Goal: Information Seeking & Learning: Learn about a topic

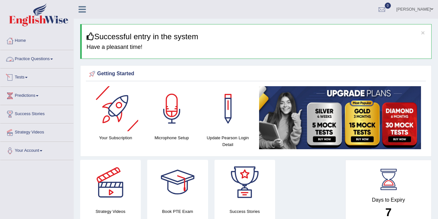
click at [23, 58] on link "Practice Questions" at bounding box center [36, 58] width 73 height 16
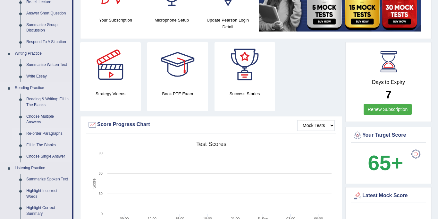
scroll to position [118, 0]
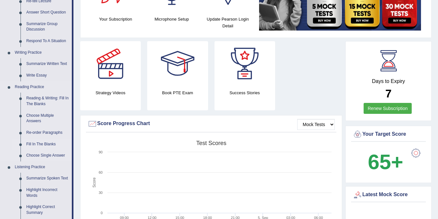
click at [37, 146] on link "Fill In The Blanks" at bounding box center [47, 144] width 48 height 12
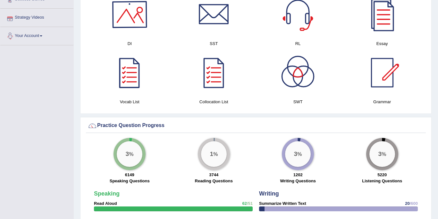
scroll to position [399, 0]
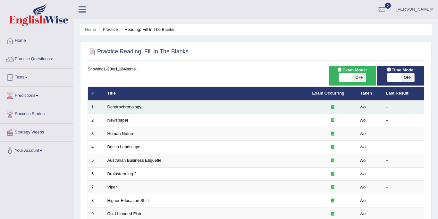
click at [122, 106] on link "Dendrochronology" at bounding box center [124, 106] width 34 height 5
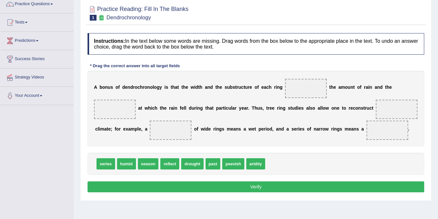
scroll to position [56, 0]
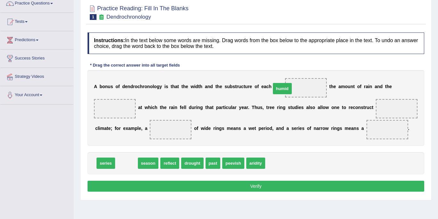
drag, startPoint x: 124, startPoint y: 165, endPoint x: 280, endPoint y: 98, distance: 170.5
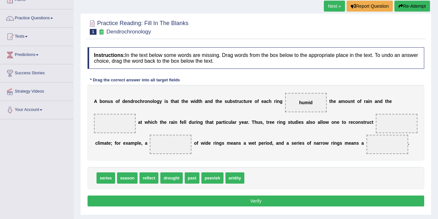
scroll to position [0, 0]
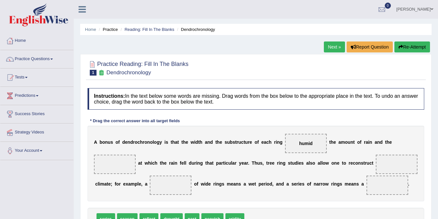
click at [335, 47] on link "Next »" at bounding box center [334, 46] width 21 height 11
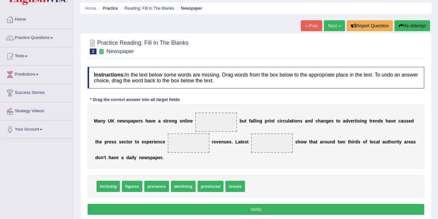
scroll to position [21, 0]
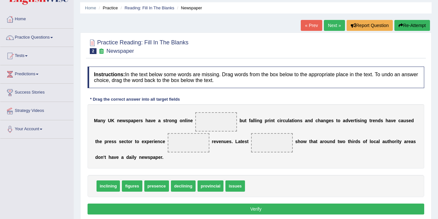
drag, startPoint x: 227, startPoint y: 176, endPoint x: 211, endPoint y: 144, distance: 36.0
click at [211, 144] on div "Instructions: In the text below some words are missing. Drag words from the box…" at bounding box center [256, 141] width 340 height 156
drag, startPoint x: 226, startPoint y: 190, endPoint x: 205, endPoint y: 129, distance: 64.0
click at [168, 139] on span at bounding box center [189, 142] width 42 height 19
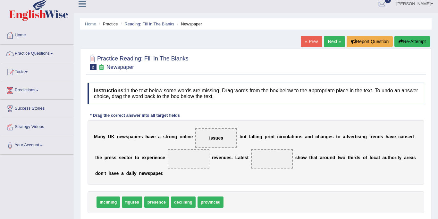
scroll to position [0, 0]
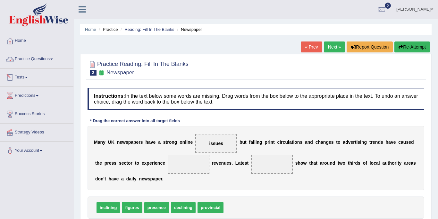
click at [40, 60] on link "Practice Questions" at bounding box center [36, 58] width 73 height 16
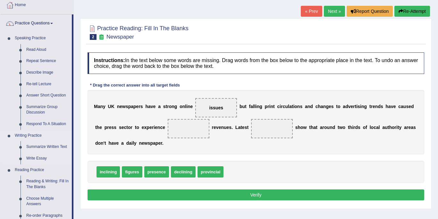
scroll to position [30, 0]
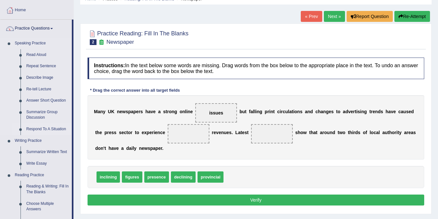
click at [48, 128] on link "Respond To A Situation" at bounding box center [47, 129] width 48 height 12
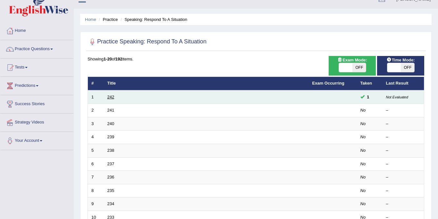
click at [112, 96] on link "242" at bounding box center [110, 96] width 7 height 5
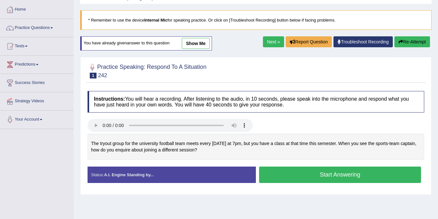
scroll to position [30, 0]
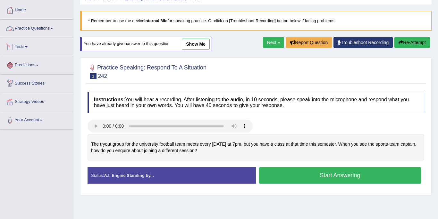
click at [33, 28] on link "Practice Questions" at bounding box center [36, 28] width 73 height 16
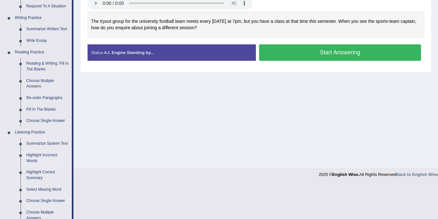
scroll to position [154, 0]
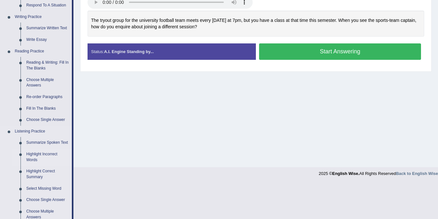
click at [51, 154] on link "Highlight Incorrect Words" at bounding box center [47, 156] width 48 height 17
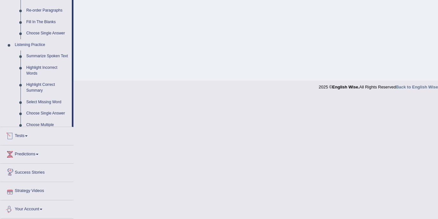
scroll to position [217, 0]
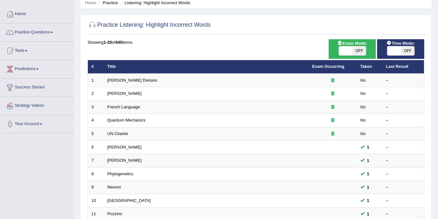
scroll to position [30, 0]
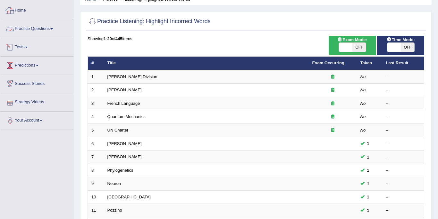
click at [30, 28] on link "Practice Questions" at bounding box center [36, 28] width 73 height 16
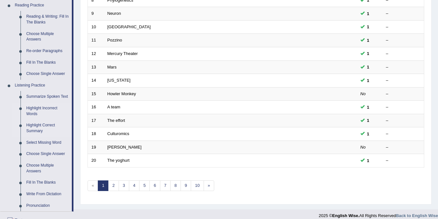
scroll to position [204, 0]
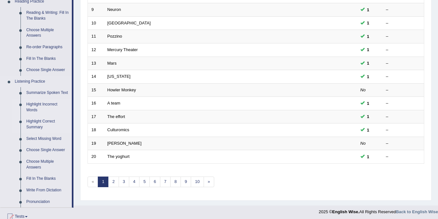
click at [40, 121] on link "Highlight Correct Summary" at bounding box center [47, 124] width 48 height 17
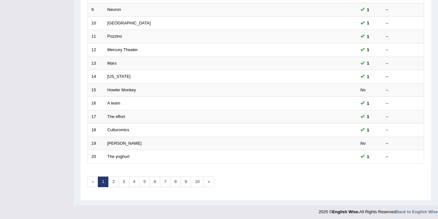
scroll to position [84, 0]
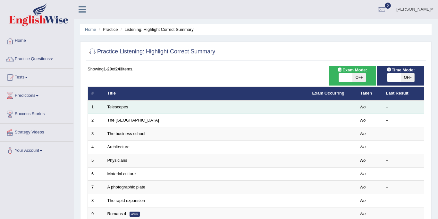
click at [114, 107] on link "Telescopes" at bounding box center [117, 106] width 21 height 5
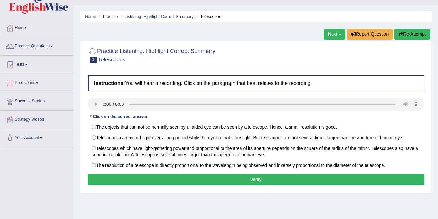
scroll to position [16, 0]
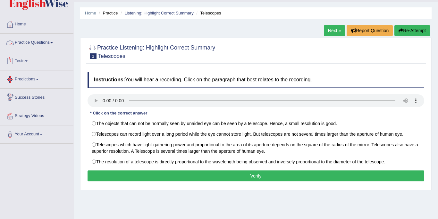
click at [40, 43] on link "Practice Questions" at bounding box center [36, 42] width 73 height 16
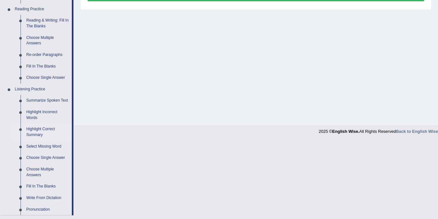
scroll to position [213, 0]
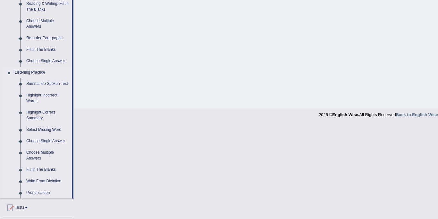
click at [45, 97] on link "Highlight Incorrect Words" at bounding box center [47, 98] width 48 height 17
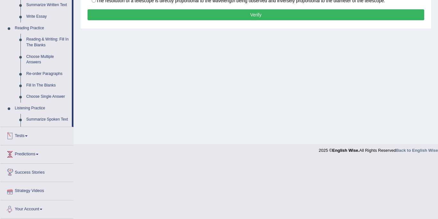
scroll to position [169, 0]
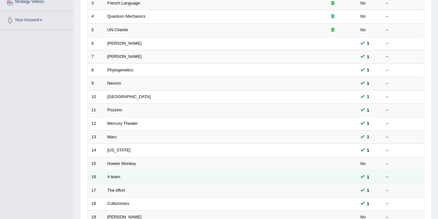
scroll to position [196, 0]
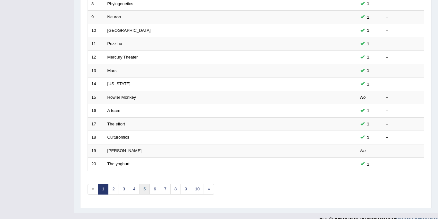
click at [140, 190] on link "5" at bounding box center [144, 189] width 11 height 11
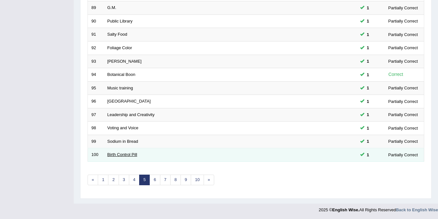
scroll to position [206, 0]
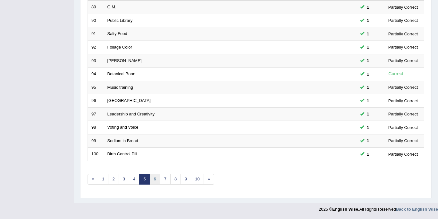
click at [155, 180] on link "6" at bounding box center [155, 179] width 11 height 11
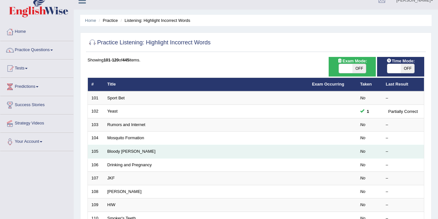
scroll to position [18, 0]
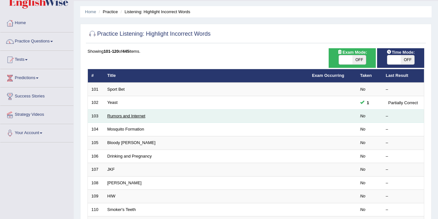
click at [120, 114] on link "Rumors and Internet" at bounding box center [126, 115] width 38 height 5
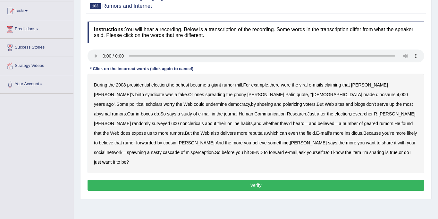
scroll to position [67, 0]
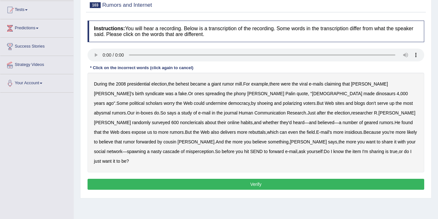
click at [182, 84] on b "behest" at bounding box center [182, 83] width 13 height 5
click at [257, 102] on b "shoeing" at bounding box center [265, 102] width 16 height 5
click at [111, 110] on b "abysmal" at bounding box center [102, 112] width 17 height 5
click at [204, 120] on b "nonclericals" at bounding box center [192, 122] width 24 height 5
click at [364, 124] on b "geared" at bounding box center [371, 122] width 14 height 5
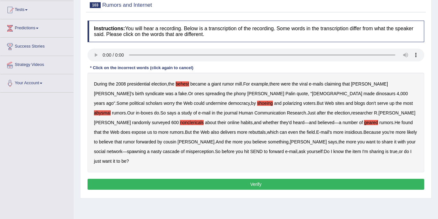
click at [216, 178] on button "Verify" at bounding box center [256, 183] width 337 height 11
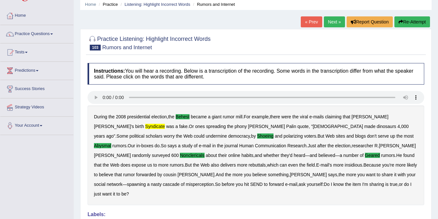
scroll to position [15, 0]
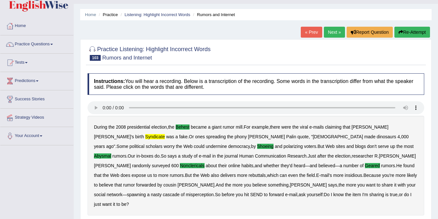
click at [326, 31] on link "Next »" at bounding box center [334, 32] width 21 height 11
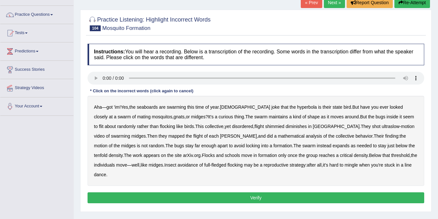
scroll to position [45, 0]
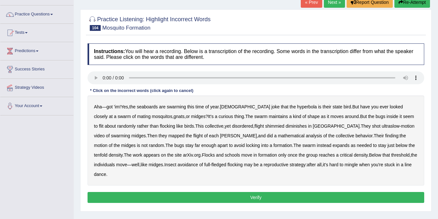
click at [153, 107] on b "seaboards" at bounding box center [147, 106] width 21 height 5
click at [297, 106] on b "hyperbola" at bounding box center [307, 106] width 20 height 5
click at [265, 127] on b "shimmied" at bounding box center [274, 125] width 19 height 5
click at [183, 154] on b "arXiv" at bounding box center [188, 154] width 10 height 5
click at [183, 156] on b "arXiv" at bounding box center [188, 154] width 10 height 5
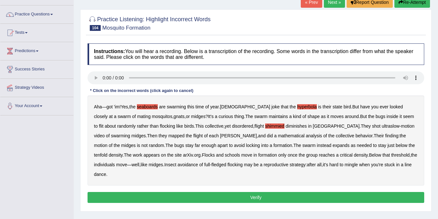
click at [107, 152] on b "tenfold" at bounding box center [100, 154] width 13 height 5
click at [216, 192] on button "Verify" at bounding box center [256, 197] width 337 height 11
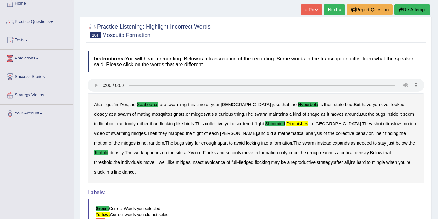
scroll to position [3, 0]
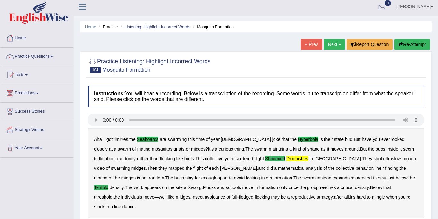
click at [336, 44] on link "Next »" at bounding box center [334, 44] width 21 height 11
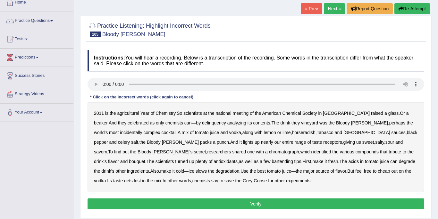
scroll to position [51, 0]
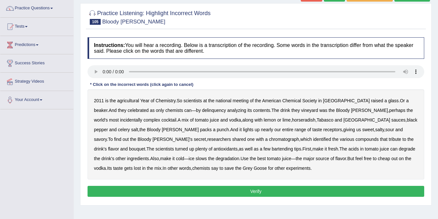
click at [121, 99] on b "agricultural" at bounding box center [128, 100] width 22 height 5
click at [202, 109] on b "delinquency" at bounding box center [214, 109] width 24 height 5
click at [301, 110] on b "vineyard" at bounding box center [309, 109] width 17 height 5
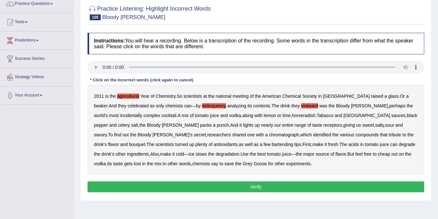
scroll to position [61, 0]
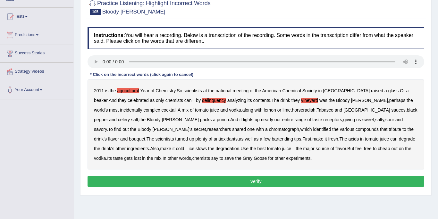
click at [196, 181] on button "Verify" at bounding box center [256, 181] width 337 height 11
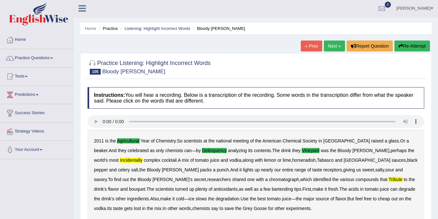
scroll to position [0, 0]
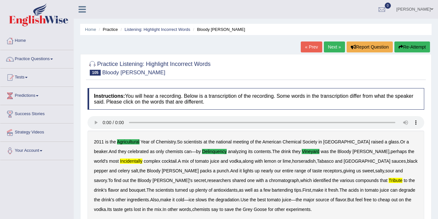
click at [337, 45] on link "Next »" at bounding box center [334, 46] width 21 height 11
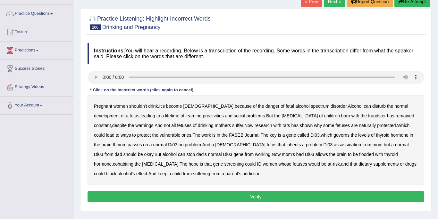
scroll to position [48, 0]
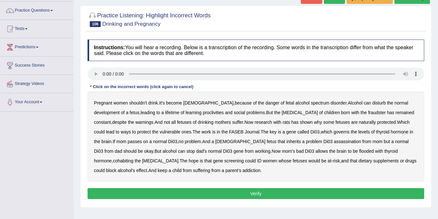
click at [203, 114] on b "proclivities" at bounding box center [213, 112] width 21 height 5
click at [177, 121] on b "fetuses" at bounding box center [184, 121] width 14 height 5
click at [334, 140] on b "assassination" at bounding box center [347, 141] width 27 height 5
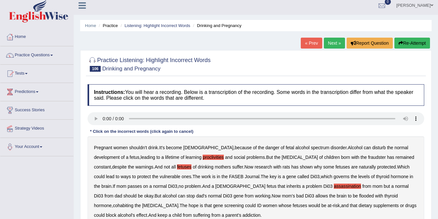
scroll to position [0, 0]
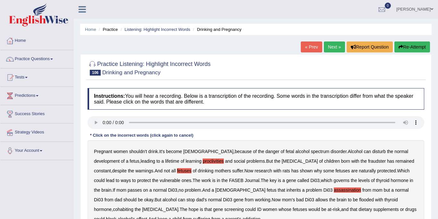
click at [330, 47] on link "Next »" at bounding box center [334, 46] width 21 height 11
click at [326, 46] on link "Next »" at bounding box center [334, 46] width 21 height 11
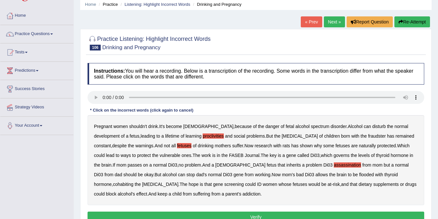
scroll to position [77, 0]
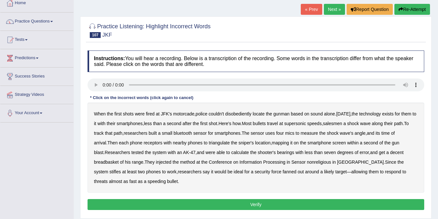
click at [230, 111] on b "disobediently" at bounding box center [238, 113] width 26 height 5
click at [336, 123] on b "salesmen" at bounding box center [332, 123] width 19 height 5
click at [41, 21] on link "Practice Questions" at bounding box center [36, 21] width 73 height 16
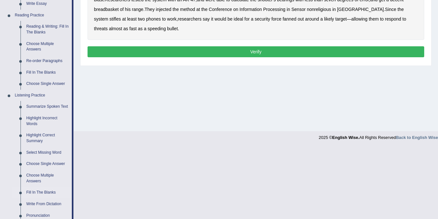
scroll to position [255, 0]
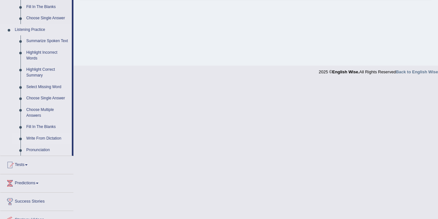
click at [39, 139] on link "Write From Dictation" at bounding box center [47, 139] width 48 height 12
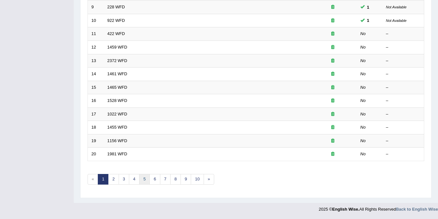
click at [145, 176] on link "5" at bounding box center [144, 179] width 11 height 11
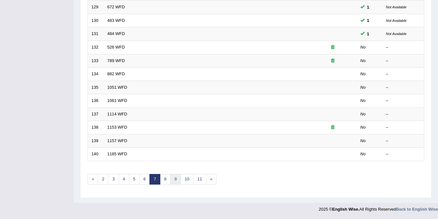
scroll to position [206, 0]
click at [173, 180] on link "9" at bounding box center [175, 179] width 11 height 11
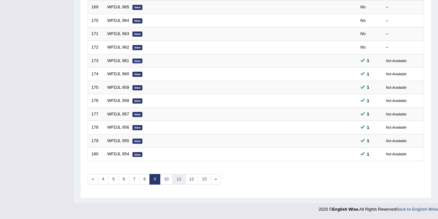
click at [176, 178] on link "11" at bounding box center [179, 179] width 13 height 11
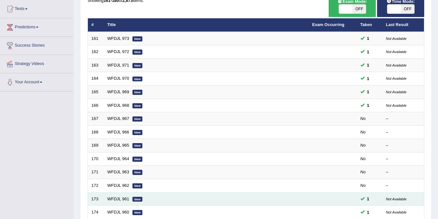
scroll to position [64, 0]
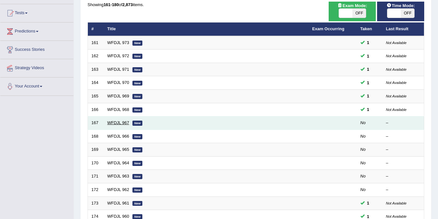
click at [119, 123] on link "WFDJL 967" at bounding box center [118, 122] width 22 height 5
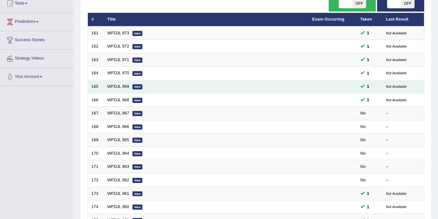
scroll to position [71, 0]
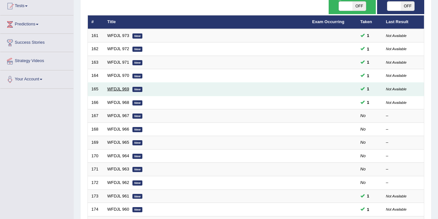
click at [112, 88] on link "WFDJL 969" at bounding box center [118, 88] width 22 height 5
click at [107, 86] on link "WFDJL 969" at bounding box center [118, 88] width 22 height 5
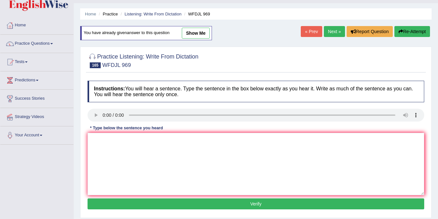
scroll to position [17, 0]
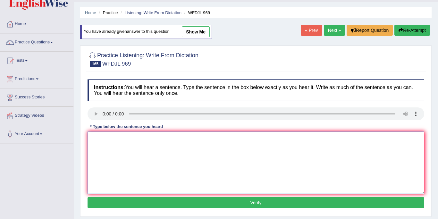
click at [117, 137] on textarea at bounding box center [256, 162] width 337 height 62
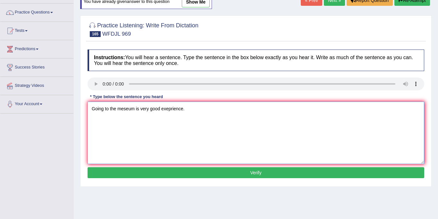
scroll to position [50, 0]
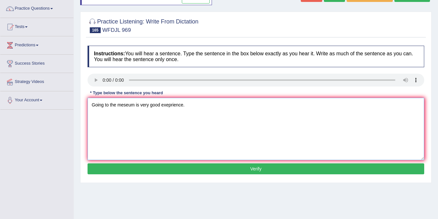
type textarea "Going to the meseum is very good exeprience."
click at [179, 169] on button "Verify" at bounding box center [256, 168] width 337 height 11
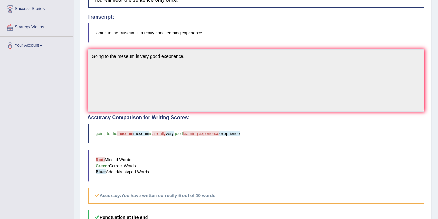
scroll to position [0, 0]
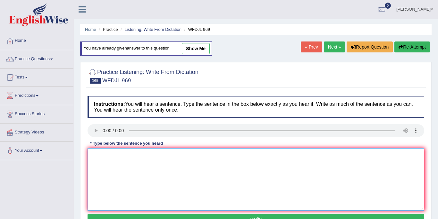
click at [126, 164] on textarea at bounding box center [256, 179] width 337 height 62
click at [328, 46] on link "Next »" at bounding box center [334, 46] width 21 height 11
click at [103, 160] on textarea at bounding box center [256, 179] width 337 height 62
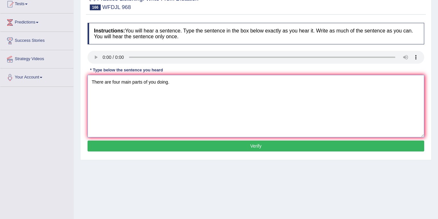
scroll to position [81, 0]
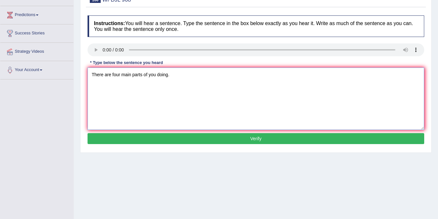
type textarea "There are four main parts of you doing."
click at [201, 136] on button "Verify" at bounding box center [256, 138] width 337 height 11
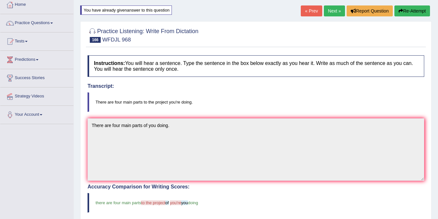
scroll to position [0, 0]
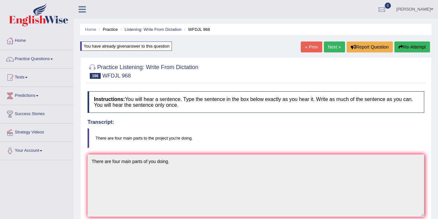
click at [331, 47] on link "Next »" at bounding box center [334, 46] width 21 height 11
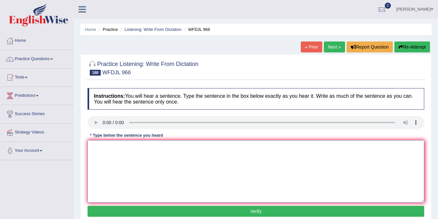
click at [115, 154] on textarea at bounding box center [256, 171] width 337 height 62
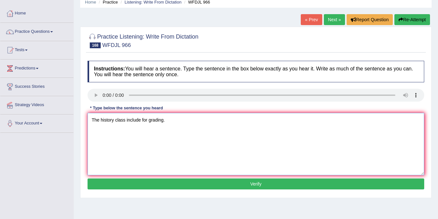
scroll to position [30, 0]
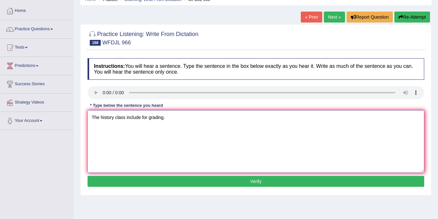
type textarea "The history class include for grading."
click at [199, 183] on button "Verify" at bounding box center [256, 181] width 337 height 11
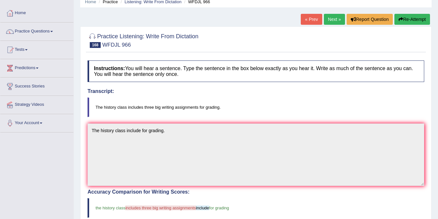
scroll to position [26, 0]
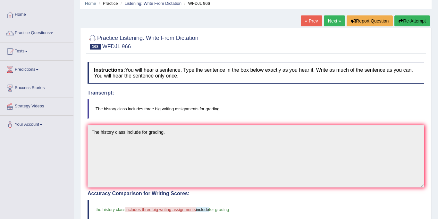
click at [334, 19] on link "Next »" at bounding box center [334, 20] width 21 height 11
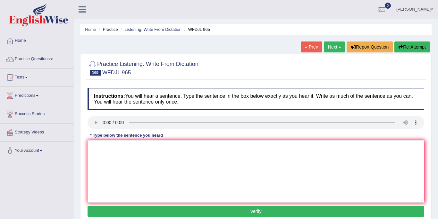
click at [45, 56] on link "Practice Questions" at bounding box center [36, 58] width 73 height 16
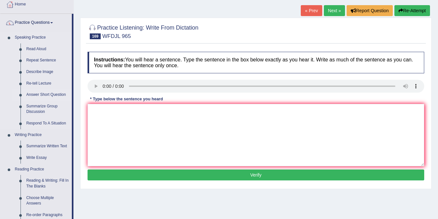
scroll to position [48, 0]
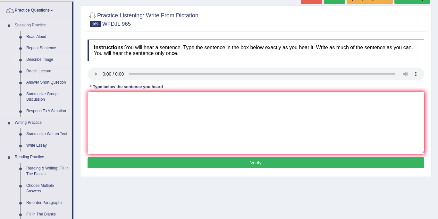
click at [43, 60] on link "Describe Image" at bounding box center [47, 60] width 48 height 12
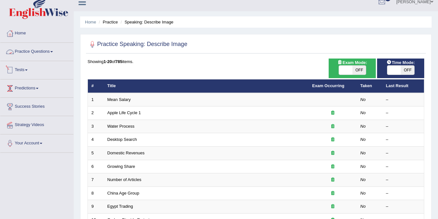
scroll to position [10, 0]
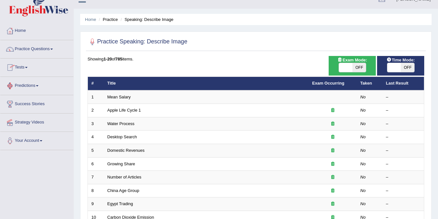
click at [44, 45] on link "Practice Questions" at bounding box center [36, 48] width 73 height 16
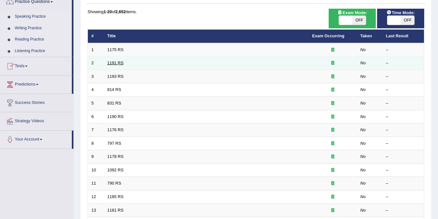
scroll to position [53, 0]
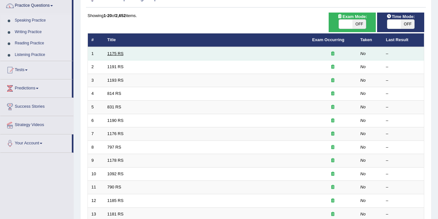
click at [115, 54] on link "1175 RS" at bounding box center [115, 53] width 16 height 5
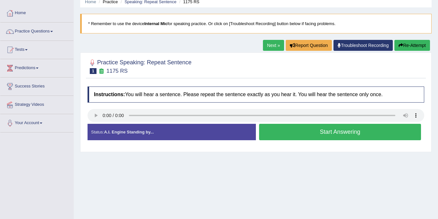
scroll to position [49, 0]
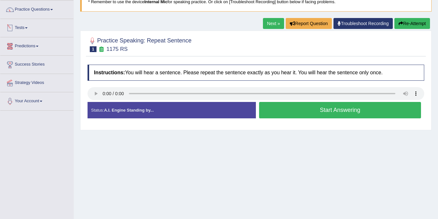
click at [268, 22] on link "Next »" at bounding box center [273, 23] width 21 height 11
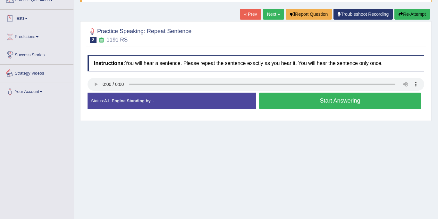
scroll to position [24, 0]
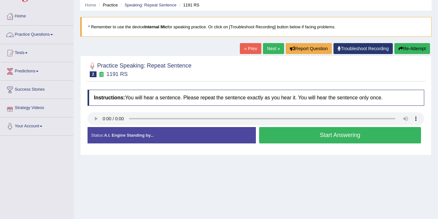
click at [32, 31] on link "Practice Questions" at bounding box center [36, 34] width 73 height 16
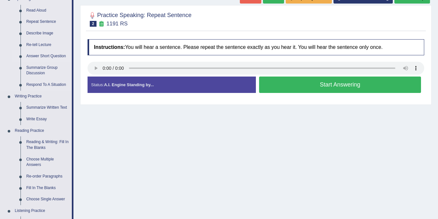
scroll to position [75, 0]
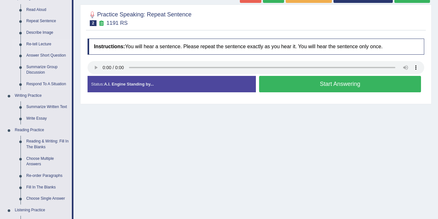
click at [41, 43] on link "Re-tell Lecture" at bounding box center [47, 45] width 48 height 12
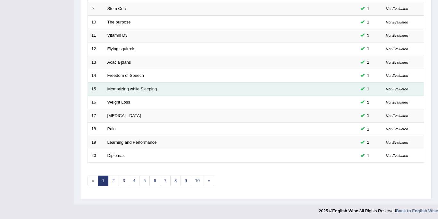
scroll to position [206, 0]
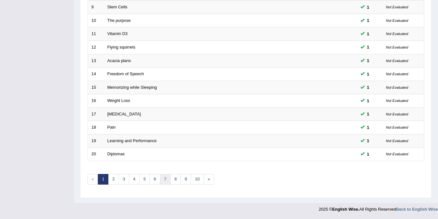
click at [163, 178] on link "7" at bounding box center [165, 179] width 11 height 11
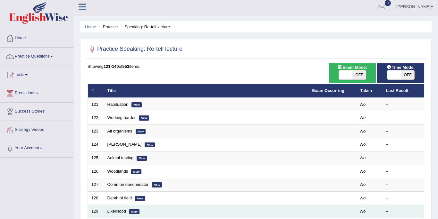
scroll to position [3, 0]
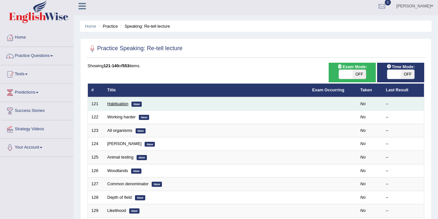
click at [121, 101] on link "Habituation" at bounding box center [117, 103] width 21 height 5
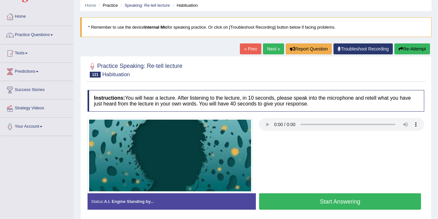
scroll to position [31, 0]
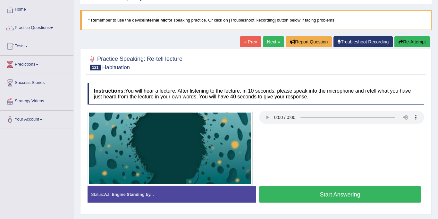
click at [345, 193] on button "Start Answering" at bounding box center [340, 194] width 162 height 16
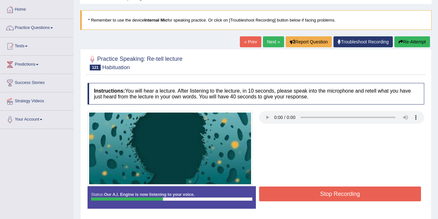
click at [326, 192] on button "Stop Recording" at bounding box center [340, 193] width 162 height 15
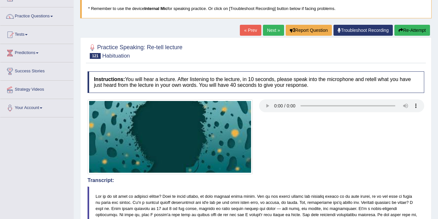
scroll to position [0, 0]
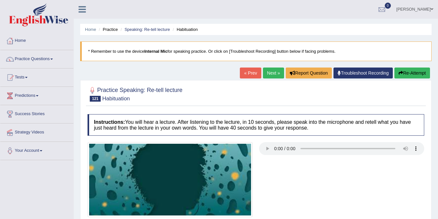
click at [272, 70] on link "Next »" at bounding box center [273, 72] width 21 height 11
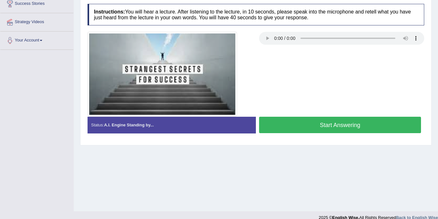
scroll to position [110, 0]
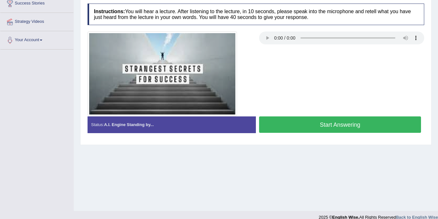
click at [318, 121] on button "Start Answering" at bounding box center [340, 124] width 162 height 16
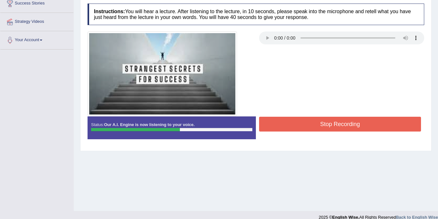
click at [335, 124] on button "Stop Recording" at bounding box center [340, 123] width 162 height 15
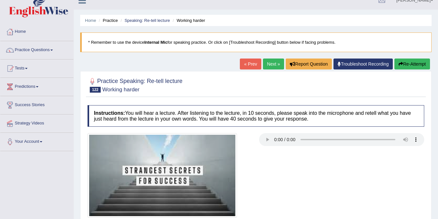
scroll to position [0, 0]
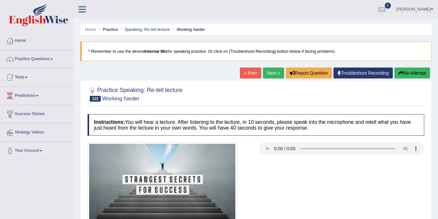
click at [273, 73] on link "Next »" at bounding box center [273, 72] width 21 height 11
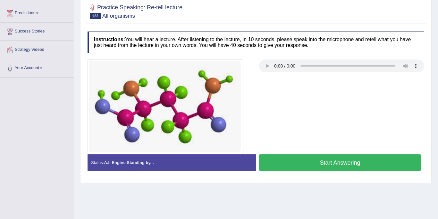
scroll to position [84, 0]
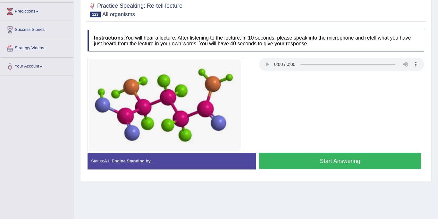
click at [292, 159] on button "Start Answering" at bounding box center [340, 160] width 162 height 16
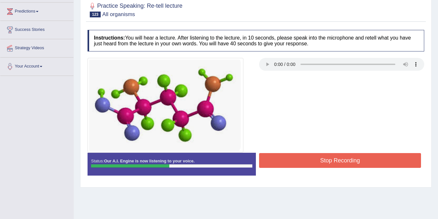
click at [320, 162] on button "Stop Recording" at bounding box center [340, 160] width 162 height 15
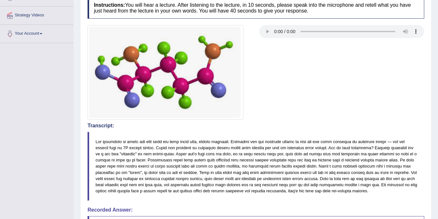
scroll to position [43, 0]
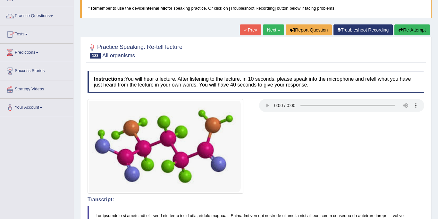
click at [38, 12] on link "Practice Questions" at bounding box center [36, 15] width 73 height 16
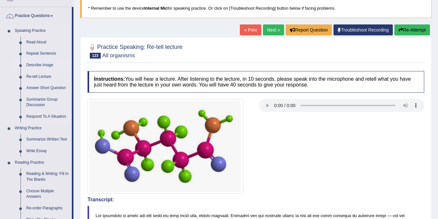
click at [43, 64] on link "Describe Image" at bounding box center [47, 65] width 48 height 12
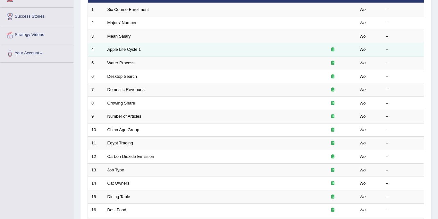
scroll to position [92, 0]
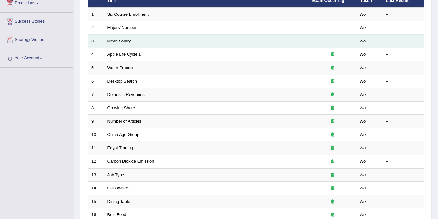
click at [124, 40] on link "Mean Salary" at bounding box center [118, 41] width 23 height 5
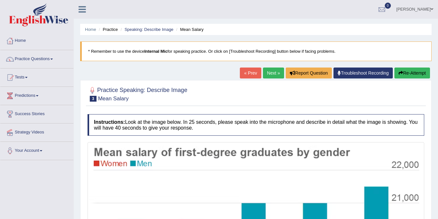
click at [271, 74] on link "Next »" at bounding box center [273, 72] width 21 height 11
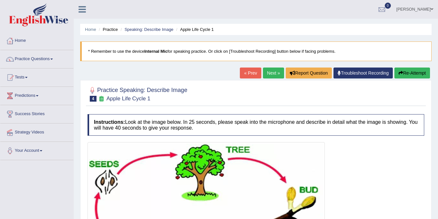
click at [264, 71] on link "Next »" at bounding box center [273, 72] width 21 height 11
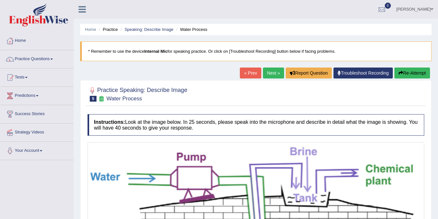
click at [271, 73] on link "Next »" at bounding box center [273, 72] width 21 height 11
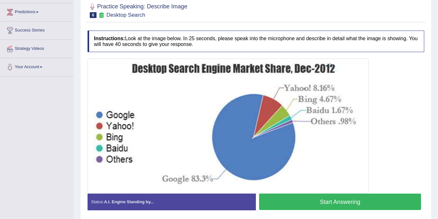
scroll to position [84, 0]
